Goal: Task Accomplishment & Management: Use online tool/utility

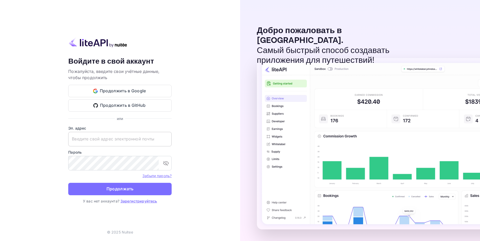
click at [102, 140] on input "text" at bounding box center [119, 139] width 103 height 14
paste input "[EMAIL_ADDRESS][DOMAIN_NAME]"
type input "[EMAIL_ADDRESS][DOMAIN_NAME]"
click at [205, 100] on div "Ваша учётная запись успешно создана, на ваш адрес электронной почты отправлена …" at bounding box center [120, 120] width 240 height 241
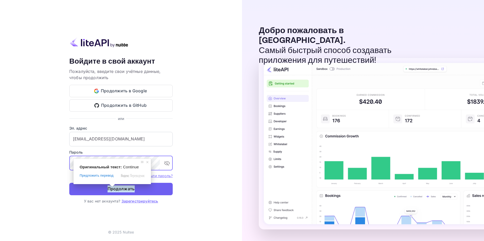
click at [128, 189] on ya-tr-span "Продолжать" at bounding box center [121, 188] width 27 height 7
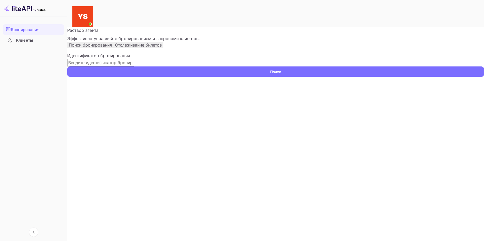
click at [106, 48] on ya-tr-span "Поиск бронирования" at bounding box center [90, 44] width 43 height 5
click at [281, 74] on ya-tr-span "Поиск" at bounding box center [275, 71] width 11 height 5
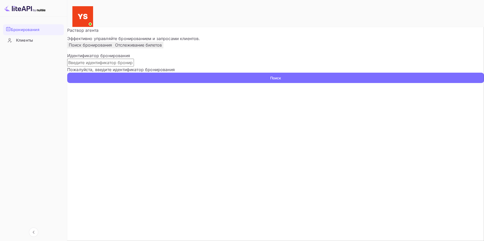
click at [33, 41] on ya-tr-span "Клиенты" at bounding box center [24, 40] width 17 height 6
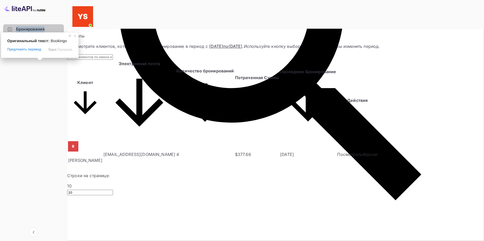
click at [39, 31] on ya-tr-span "Бронирования" at bounding box center [30, 29] width 28 height 6
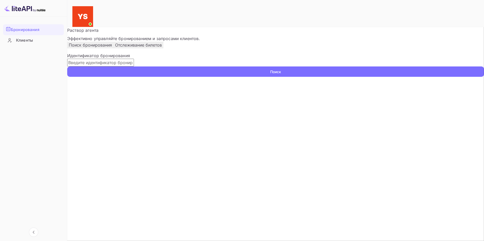
click at [134, 66] on input "text" at bounding box center [100, 63] width 67 height 8
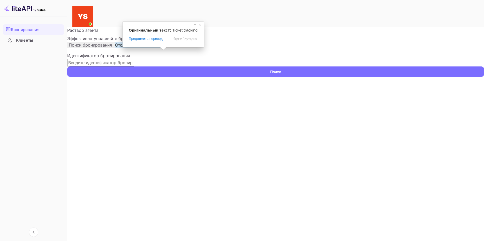
click at [165, 50] on span at bounding box center [163, 48] width 7 height 3
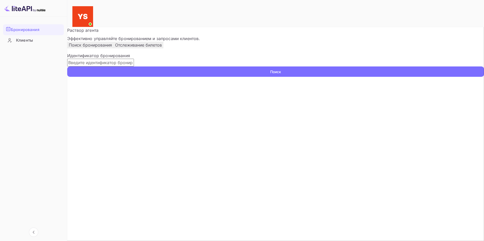
click at [93, 6] on img at bounding box center [82, 16] width 21 height 21
drag, startPoint x: 304, startPoint y: 31, endPoint x: 208, endPoint y: 37, distance: 96.4
click at [186, 31] on p "Раствор агента" at bounding box center [275, 30] width 417 height 6
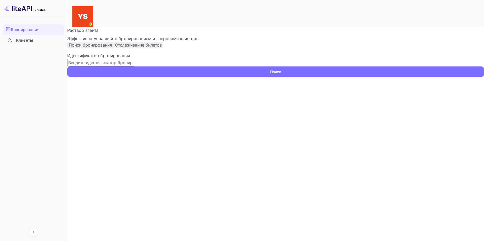
click at [132, 66] on input "text" at bounding box center [100, 63] width 67 height 8
click at [22, 38] on ya-tr-span "Клиенты" at bounding box center [24, 40] width 17 height 6
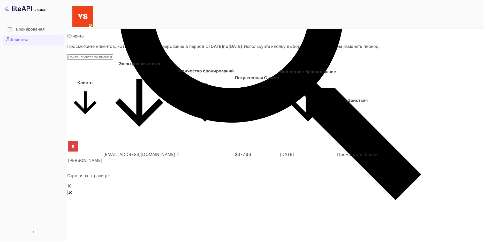
drag, startPoint x: 120, startPoint y: 147, endPoint x: 103, endPoint y: 146, distance: 16.9
click at [113, 56] on input "text" at bounding box center [90, 56] width 46 height 5
click at [101, 58] on input "text" at bounding box center [90, 56] width 46 height 5
paste input "[PERSON_NAME][EMAIL_ADDRESS][DOMAIN_NAME]"
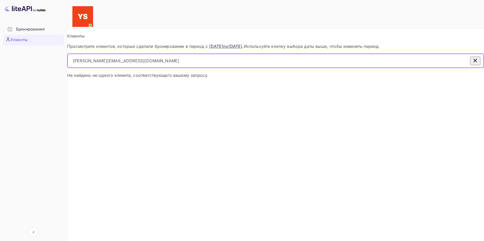
type input "[PERSON_NAME][EMAIL_ADDRESS][DOMAIN_NAME]"
click at [472, 58] on icon "button" at bounding box center [475, 60] width 6 height 6
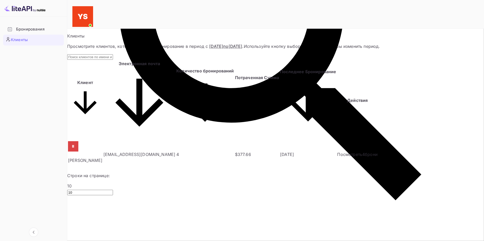
click at [49, 28] on div "Бронирования" at bounding box center [38, 29] width 45 height 6
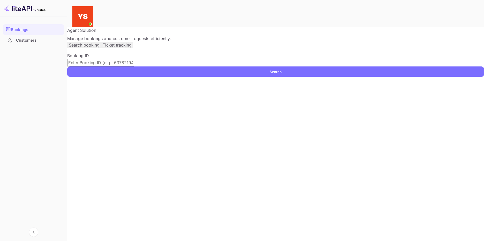
click at [16, 40] on ya-tr-span "Customers" at bounding box center [26, 40] width 20 height 6
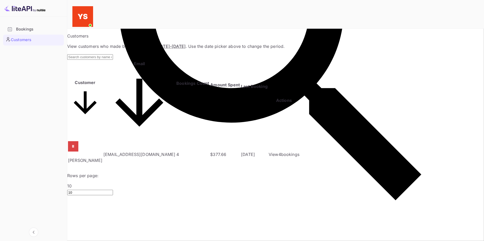
click at [15, 7] on img at bounding box center [24, 8] width 41 height 8
click at [37, 10] on img at bounding box center [24, 8] width 41 height 8
click at [23, 8] on img at bounding box center [24, 8] width 41 height 8
click at [113, 56] on input "text" at bounding box center [90, 56] width 46 height 5
click at [113, 57] on input "text" at bounding box center [90, 56] width 46 height 5
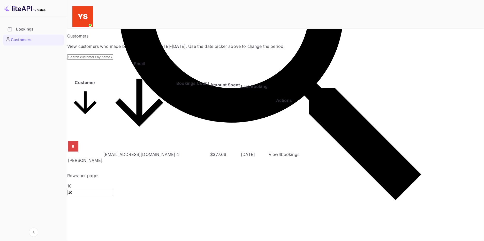
paste input "Pushkarevskaia"
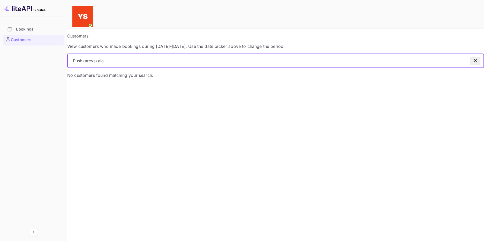
type input "Pushkarevskaia"
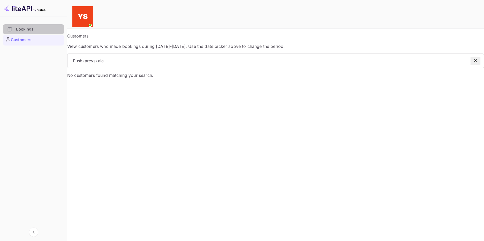
click at [25, 27] on div "Bookings" at bounding box center [38, 29] width 45 height 6
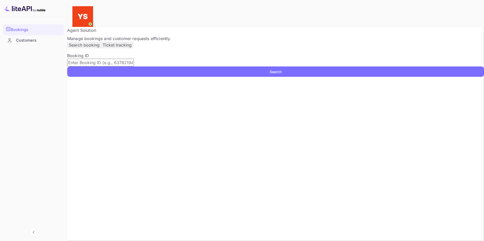
click at [122, 66] on input "text" at bounding box center [100, 63] width 67 height 8
paste input "Pushkarevskaia"
paste input "Mariia"
type input "Pushkarevskaia Mariia"
click at [363, 77] on button "Search" at bounding box center [275, 71] width 417 height 10
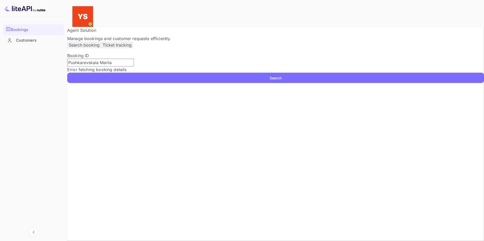
drag, startPoint x: 259, startPoint y: 51, endPoint x: 180, endPoint y: 63, distance: 80.1
click at [245, 48] on div "Search booking Ticket tracking" at bounding box center [275, 45] width 417 height 7
drag, startPoint x: 123, startPoint y: 80, endPoint x: 67, endPoint y: 80, distance: 56.3
click at [67, 80] on div "Unsaved Changes Ticket Affiliate URL [URL][DOMAIN_NAME] Business partner name N…" at bounding box center [275, 55] width 417 height 56
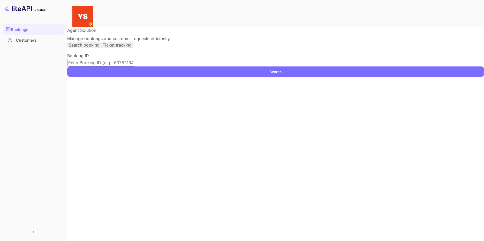
drag, startPoint x: 255, startPoint y: 118, endPoint x: 211, endPoint y: 106, distance: 45.7
click at [225, 77] on main "Unsaved Changes Ticket Affiliate URL [URL][DOMAIN_NAME] Business partner name N…" at bounding box center [275, 52] width 417 height 50
click at [93, 9] on img at bounding box center [82, 16] width 21 height 21
drag, startPoint x: 441, startPoint y: 28, endPoint x: 364, endPoint y: 22, distance: 77.0
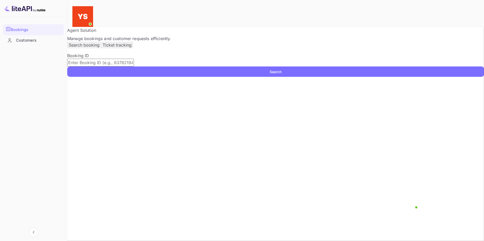
click at [23, 39] on div "Customers" at bounding box center [38, 40] width 45 height 6
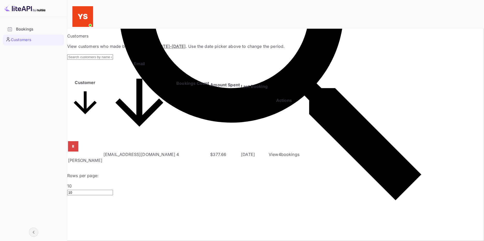
click at [34, 232] on icon "Collapse navigation" at bounding box center [34, 232] width 6 height 6
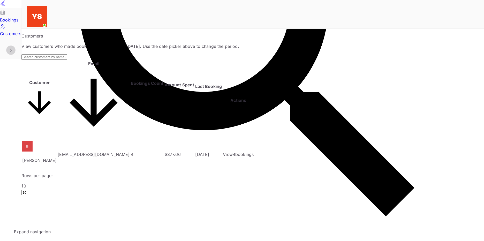
click at [8, 53] on icon "Expand navigation" at bounding box center [11, 50] width 6 height 6
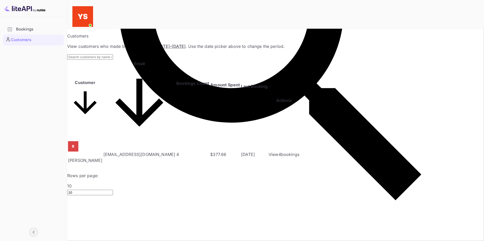
click at [176, 141] on td "[EMAIL_ADDRESS][DOMAIN_NAME]" at bounding box center [139, 154] width 72 height 27
click at [173, 151] on p "[EMAIL_ADDRESS][DOMAIN_NAME]" at bounding box center [139, 154] width 72 height 6
click at [78, 141] on img at bounding box center [73, 146] width 10 height 10
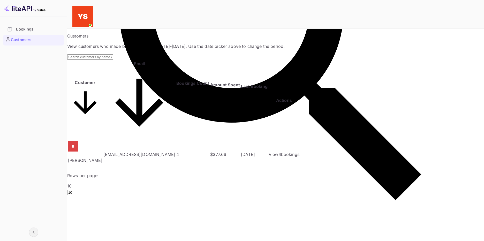
type input "50"
click at [299, 151] on p "View 4 booking s" at bounding box center [284, 154] width 31 height 6
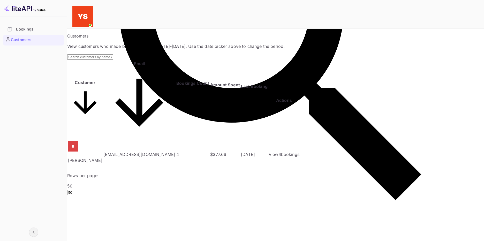
click at [31, 24] on ul "Bookings Customers" at bounding box center [33, 44] width 61 height 45
click at [31, 28] on div "Bookings" at bounding box center [38, 29] width 45 height 6
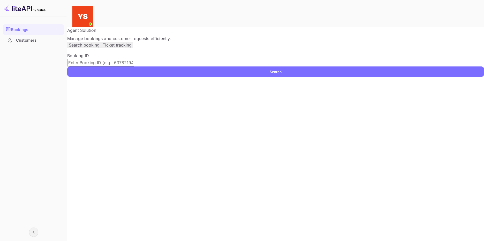
drag, startPoint x: 95, startPoint y: 50, endPoint x: 110, endPoint y: 51, distance: 15.8
click at [101, 48] on button "Search booking" at bounding box center [84, 45] width 34 height 7
click at [130, 48] on p "Ticket tracking" at bounding box center [117, 45] width 29 height 6
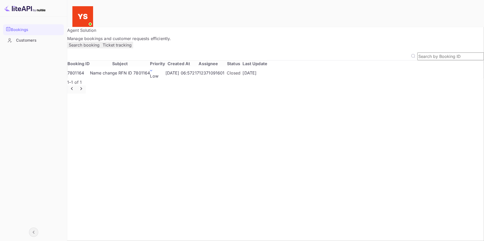
click at [100, 48] on p "Search booking" at bounding box center [84, 45] width 31 height 6
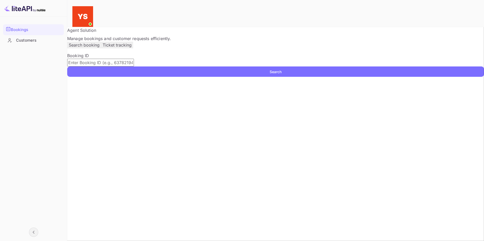
click at [131, 48] on p "Ticket tracking" at bounding box center [117, 45] width 29 height 6
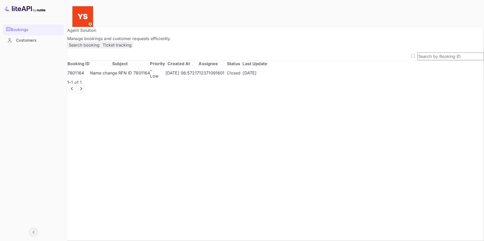
click at [146, 79] on td "Name change RFN ID 7801164" at bounding box center [120, 73] width 60 height 12
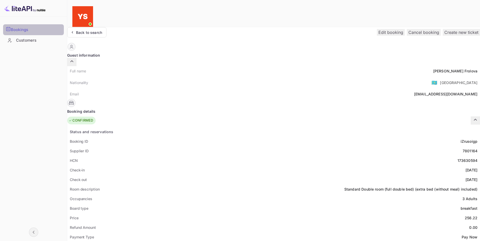
click at [42, 28] on div "Bookings" at bounding box center [36, 30] width 50 height 6
click at [28, 29] on div "Bookings" at bounding box center [36, 30] width 50 height 6
click at [92, 30] on div "Back to search" at bounding box center [89, 32] width 26 height 5
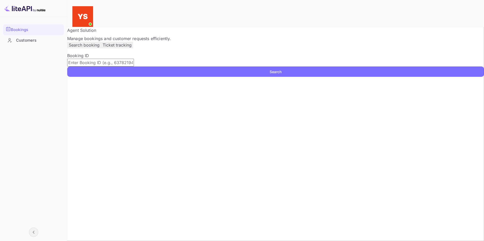
click at [111, 66] on input "text" at bounding box center [100, 63] width 67 height 8
click at [122, 66] on input "text" at bounding box center [100, 63] width 67 height 8
paste input "7928691"
type input "7928691"
click at [357, 77] on button "Search" at bounding box center [275, 71] width 417 height 10
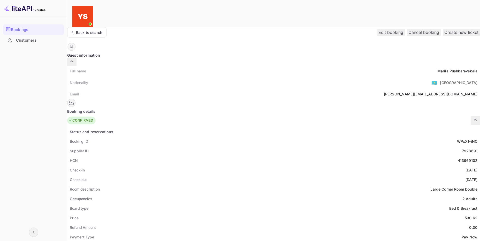
drag, startPoint x: 325, startPoint y: 63, endPoint x: 339, endPoint y: 63, distance: 14.2
copy div "3755188"
drag, startPoint x: 289, startPoint y: 69, endPoint x: 302, endPoint y: 71, distance: 12.9
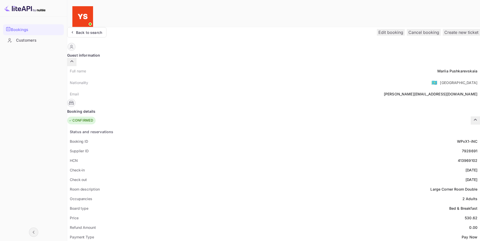
drag, startPoint x: 289, startPoint y: 69, endPoint x: 306, endPoint y: 71, distance: 16.6
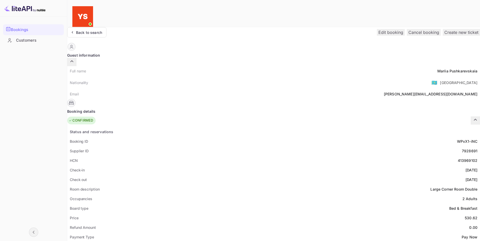
drag, startPoint x: 288, startPoint y: 62, endPoint x: 339, endPoint y: 63, distance: 51.2
drag, startPoint x: 307, startPoint y: 69, endPoint x: 321, endPoint y: 70, distance: 13.2
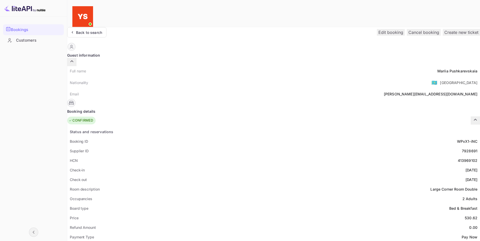
copy span "7928691"
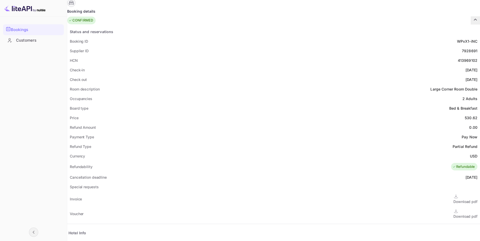
scroll to position [98, 0]
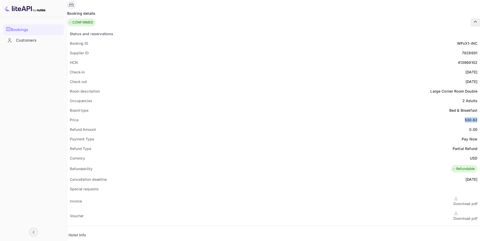
drag, startPoint x: 254, startPoint y: 107, endPoint x: 267, endPoint y: 108, distance: 13.2
click at [267, 115] on div "Price 530.62" at bounding box center [273, 120] width 413 height 10
copy div "530.62"
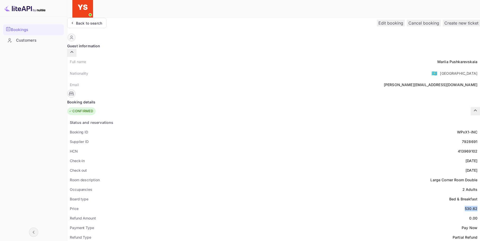
scroll to position [0, 0]
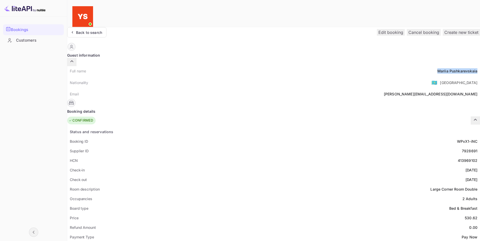
drag, startPoint x: 227, startPoint y: 62, endPoint x: 263, endPoint y: 70, distance: 37.4
click at [266, 66] on div "Full name [PERSON_NAME]" at bounding box center [273, 71] width 413 height 10
copy div "[PERSON_NAME]"
drag, startPoint x: 288, startPoint y: 69, endPoint x: 321, endPoint y: 69, distance: 33.1
